Goal: Ask a question

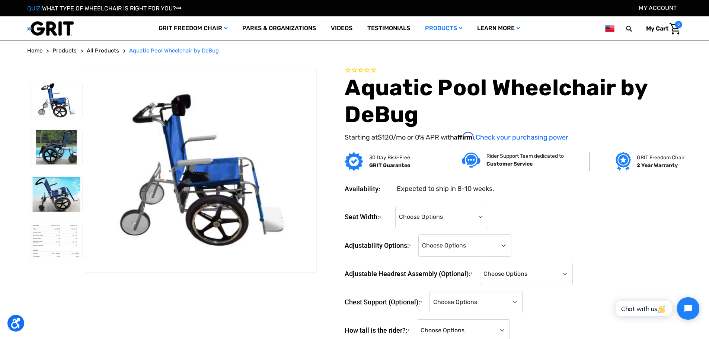
click at [456, 159] on div "Rider Support Team dedicated to Customer Service" at bounding box center [513, 161] width 124 height 19
click at [471, 158] on img at bounding box center [471, 160] width 19 height 15
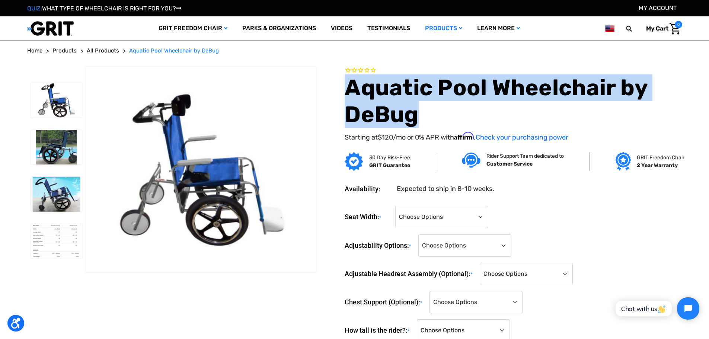
drag, startPoint x: 444, startPoint y: 124, endPoint x: 352, endPoint y: 93, distance: 97.0
click at [352, 93] on h1 "Aquatic Pool Wheelchair by DeBug" at bounding box center [513, 101] width 337 height 54
copy h1 "Aquatic Pool Wheelchair by DeBug"
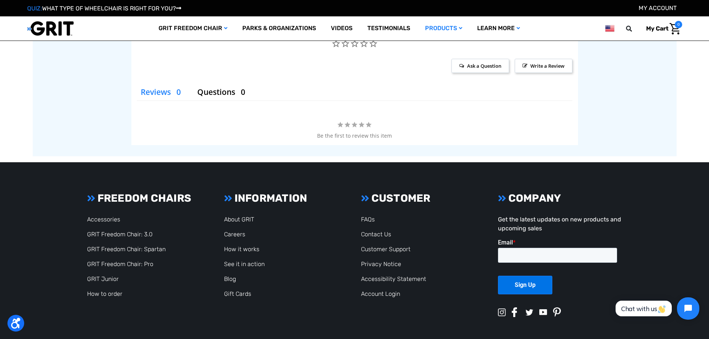
scroll to position [1298, 0]
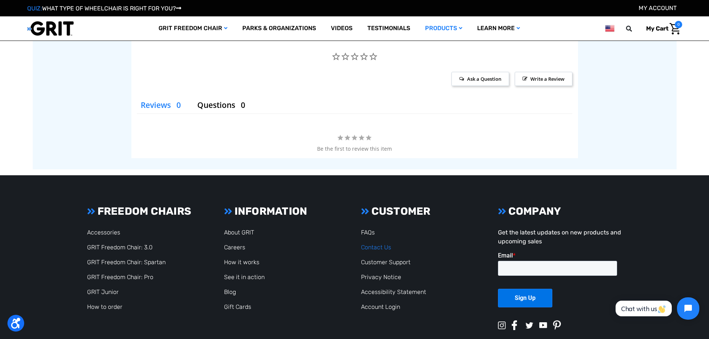
click at [366, 245] on link "Contact Us" at bounding box center [376, 247] width 30 height 7
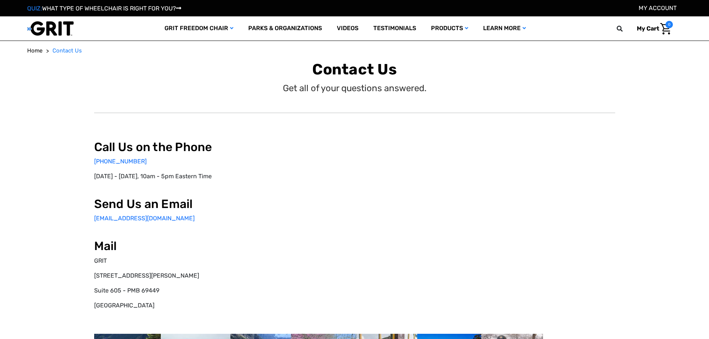
select select "US"
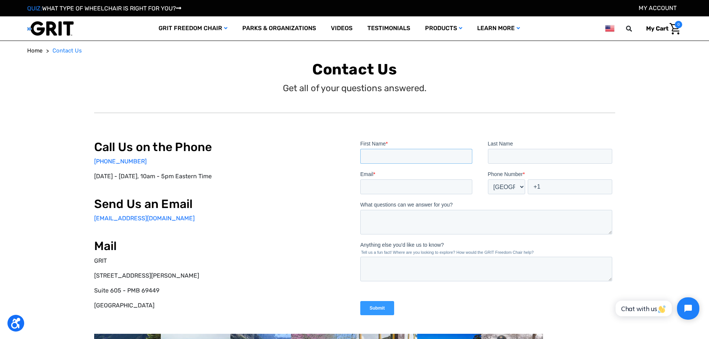
click at [406, 151] on input "First Name *" at bounding box center [416, 155] width 112 height 15
type input "[PERSON_NAME]"
type input "C"
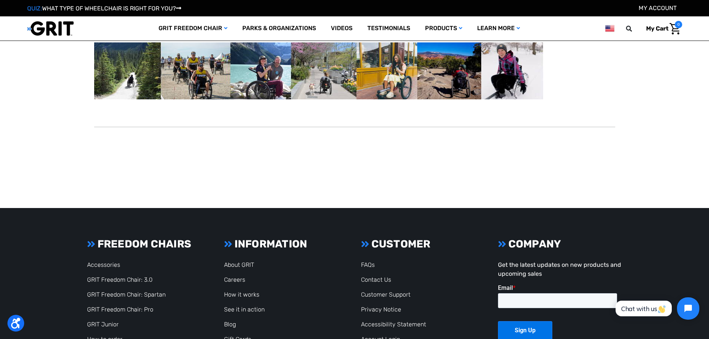
scroll to position [320, 0]
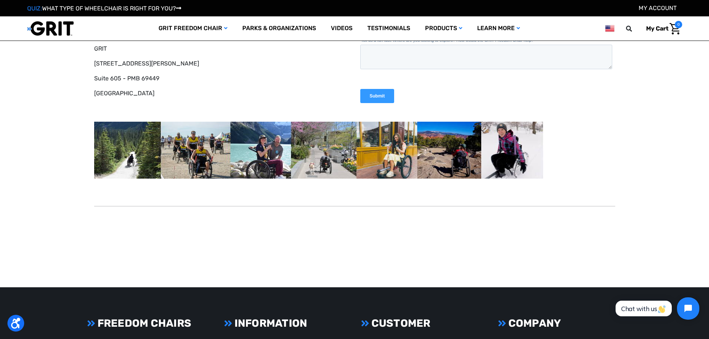
type input "[EMAIL_ADDRESS][DOMAIN_NAME]"
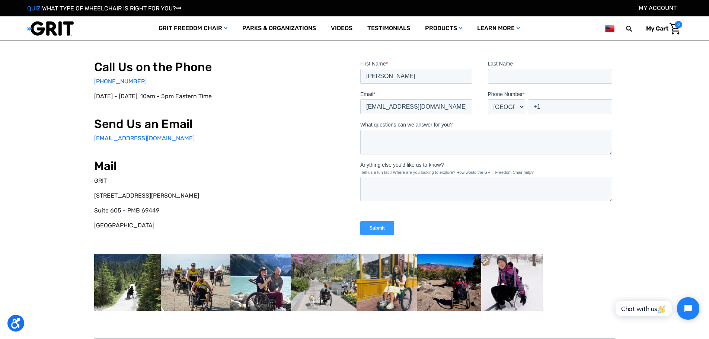
scroll to position [0, 0]
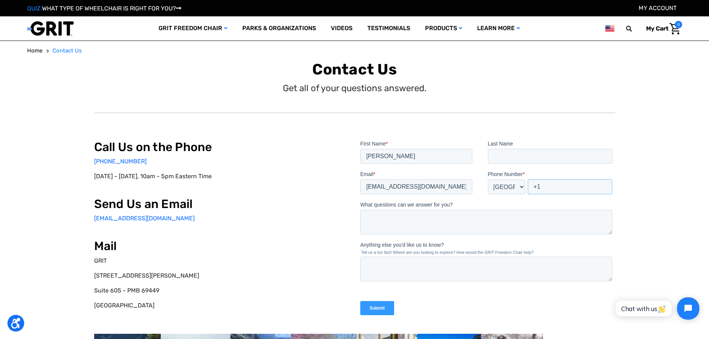
click at [555, 186] on input "+1" at bounding box center [569, 186] width 84 height 15
type input "[PHONE_NUMBER]"
type textarea "Could I get a quote for the Debug stainless steel water wheelchair? 22" please."
drag, startPoint x: 555, startPoint y: 186, endPoint x: 452, endPoint y: 124, distance: 119.7
drag, startPoint x: 93, startPoint y: -15, endPoint x: 334, endPoint y: 254, distance: 361.5
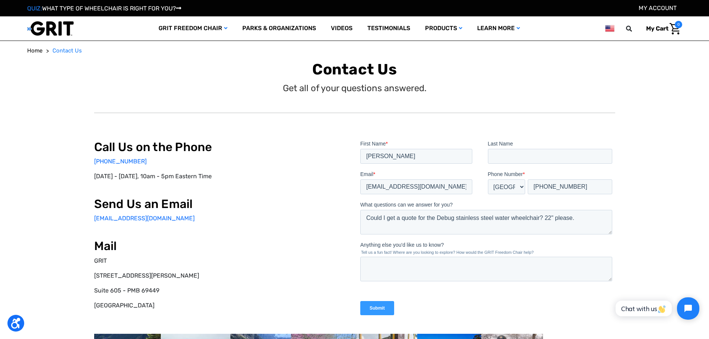
click at [325, 249] on h2 "Mail" at bounding box center [221, 246] width 255 height 14
click at [388, 307] on input "Submit" at bounding box center [377, 308] width 34 height 14
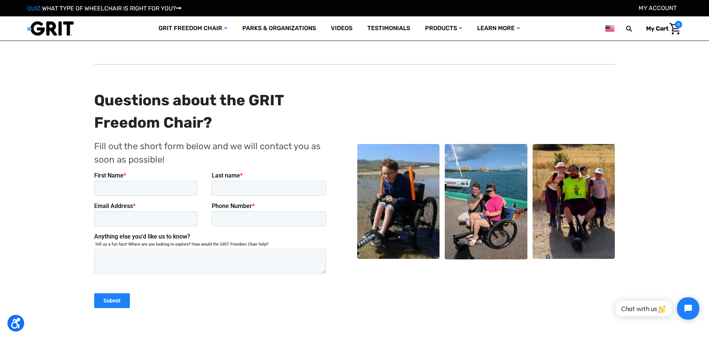
scroll to position [149, 0]
